Goal: Transaction & Acquisition: Purchase product/service

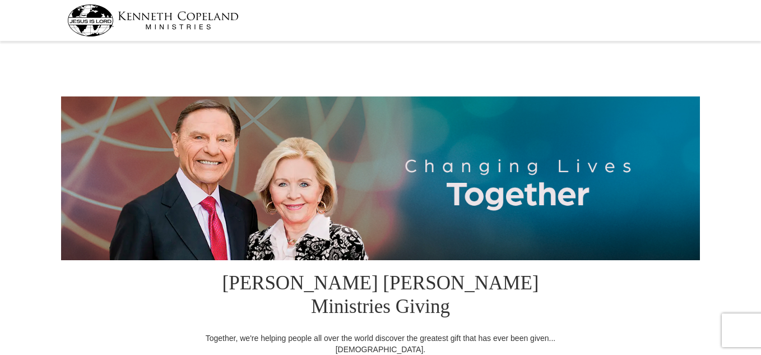
select select "NY"
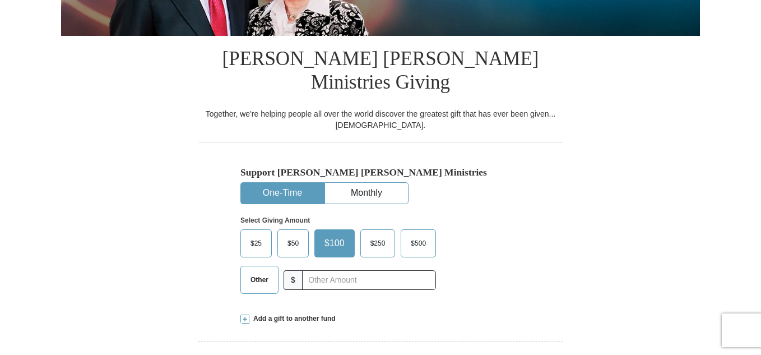
click at [253, 271] on span "Other" at bounding box center [259, 279] width 29 height 17
click at [0, 0] on input "Other" at bounding box center [0, 0] width 0 height 0
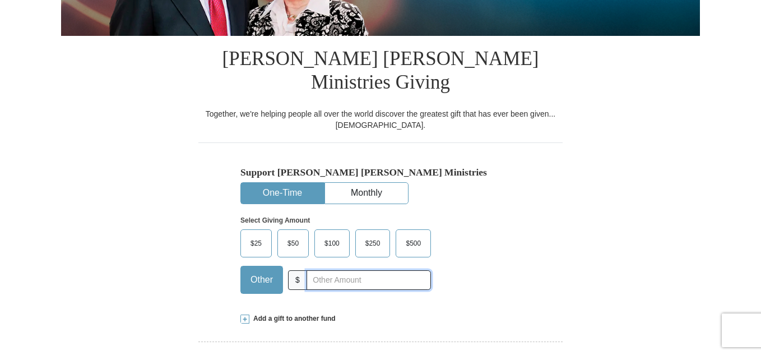
click at [331, 270] on input "text" at bounding box center [369, 280] width 124 height 20
type input "90.00"
click at [331, 275] on div "$25 $50 $100 $250 $500 Other $ 90.00" at bounding box center [335, 265] width 191 height 73
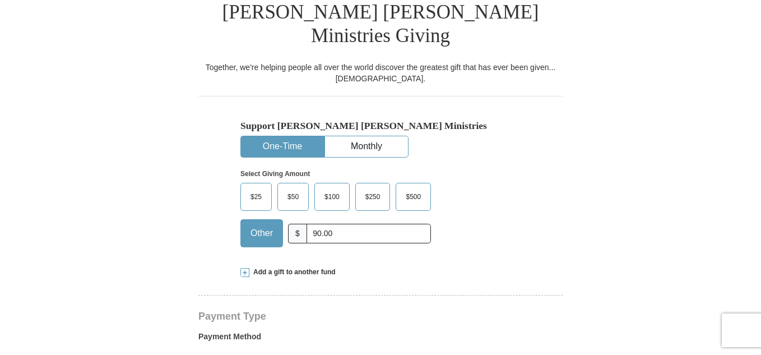
scroll to position [336, 0]
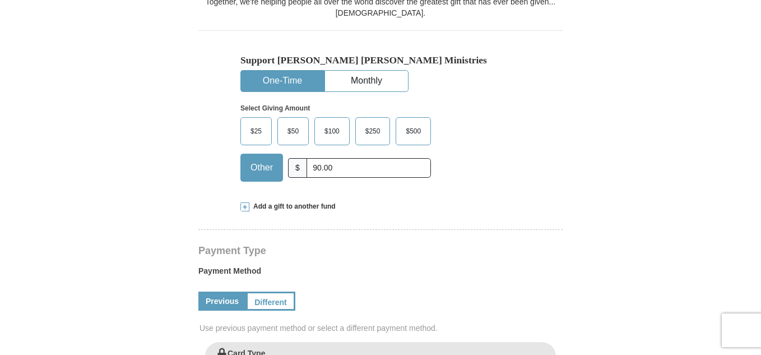
click at [247, 202] on span at bounding box center [244, 206] width 9 height 9
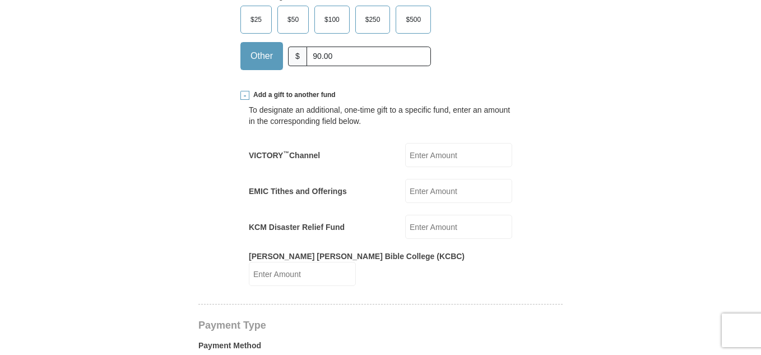
scroll to position [448, 0]
click at [356, 261] on input "[PERSON_NAME] [PERSON_NAME] Bible College (KCBC)" at bounding box center [302, 273] width 107 height 24
type input "15.00"
click at [619, 245] on form "[PERSON_NAME] [PERSON_NAME] Ministries Giving Together, we're helping people al…" at bounding box center [380, 323] width 639 height 1453
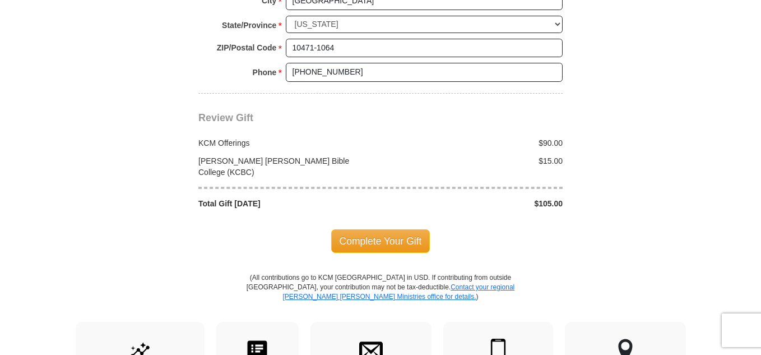
scroll to position [1177, 0]
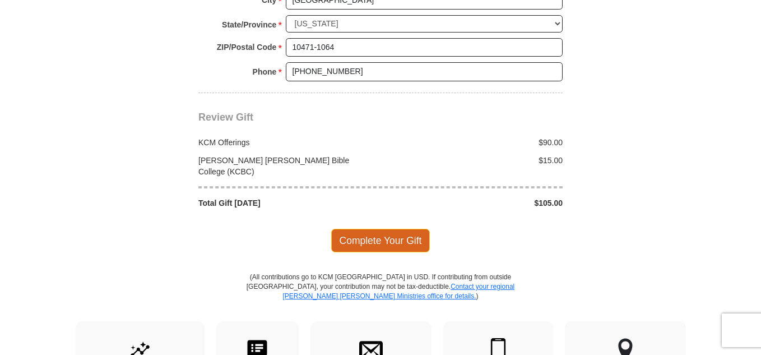
click at [396, 229] on span "Complete Your Gift" at bounding box center [380, 241] width 99 height 24
